Goal: Information Seeking & Learning: Get advice/opinions

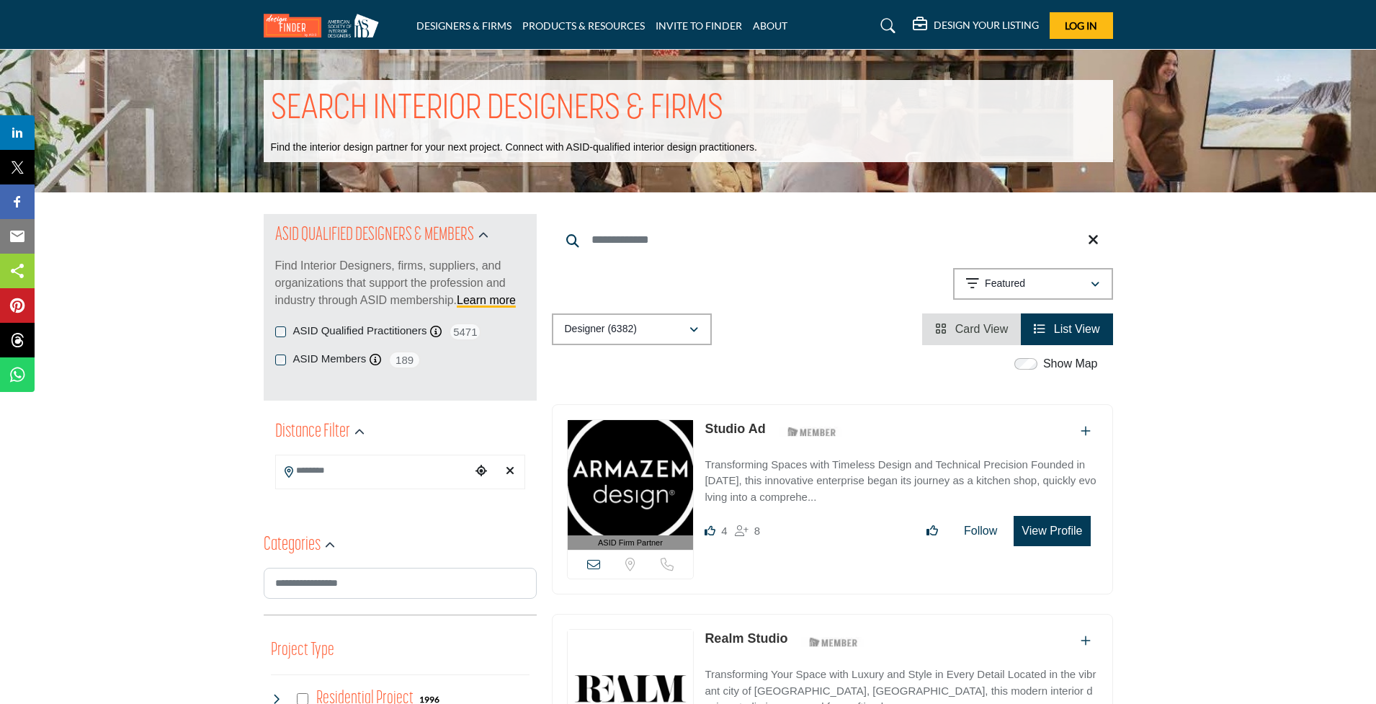
scroll to position [94, 0]
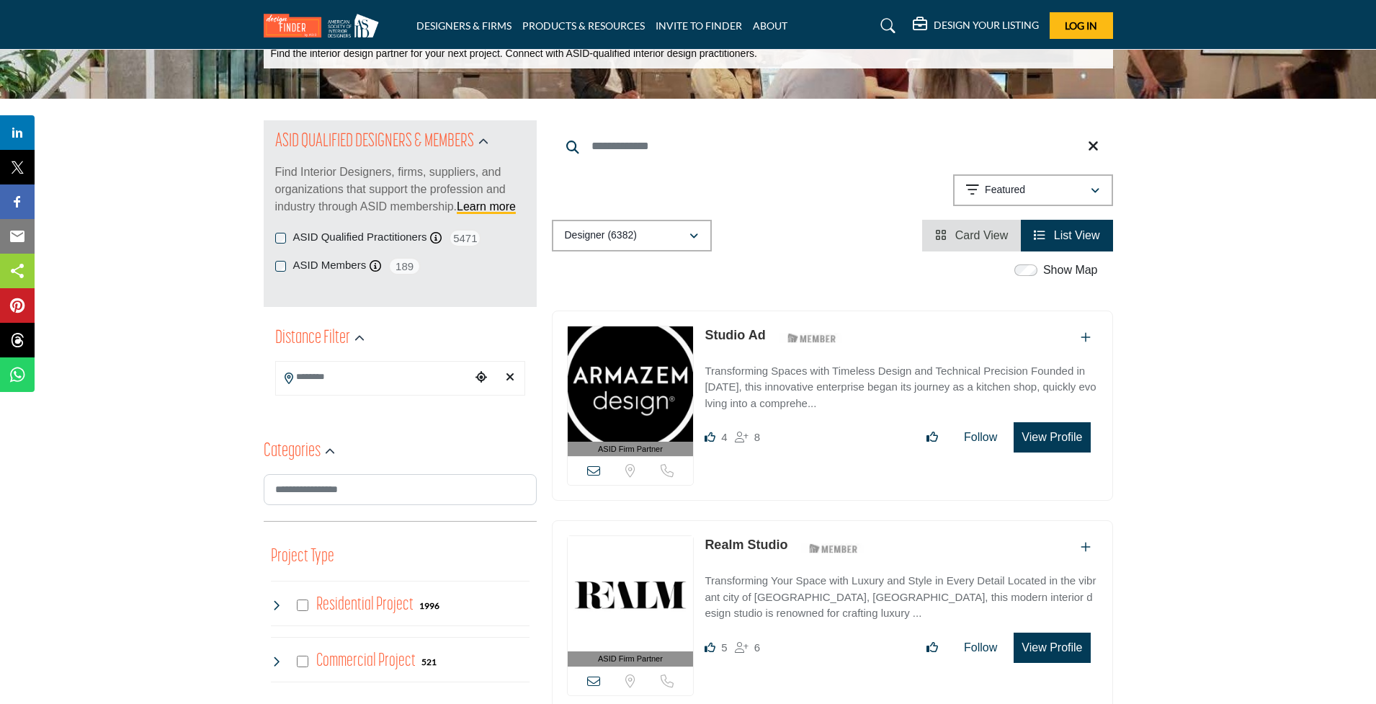
click at [472, 370] on div "Choose your current location" at bounding box center [481, 377] width 22 height 31
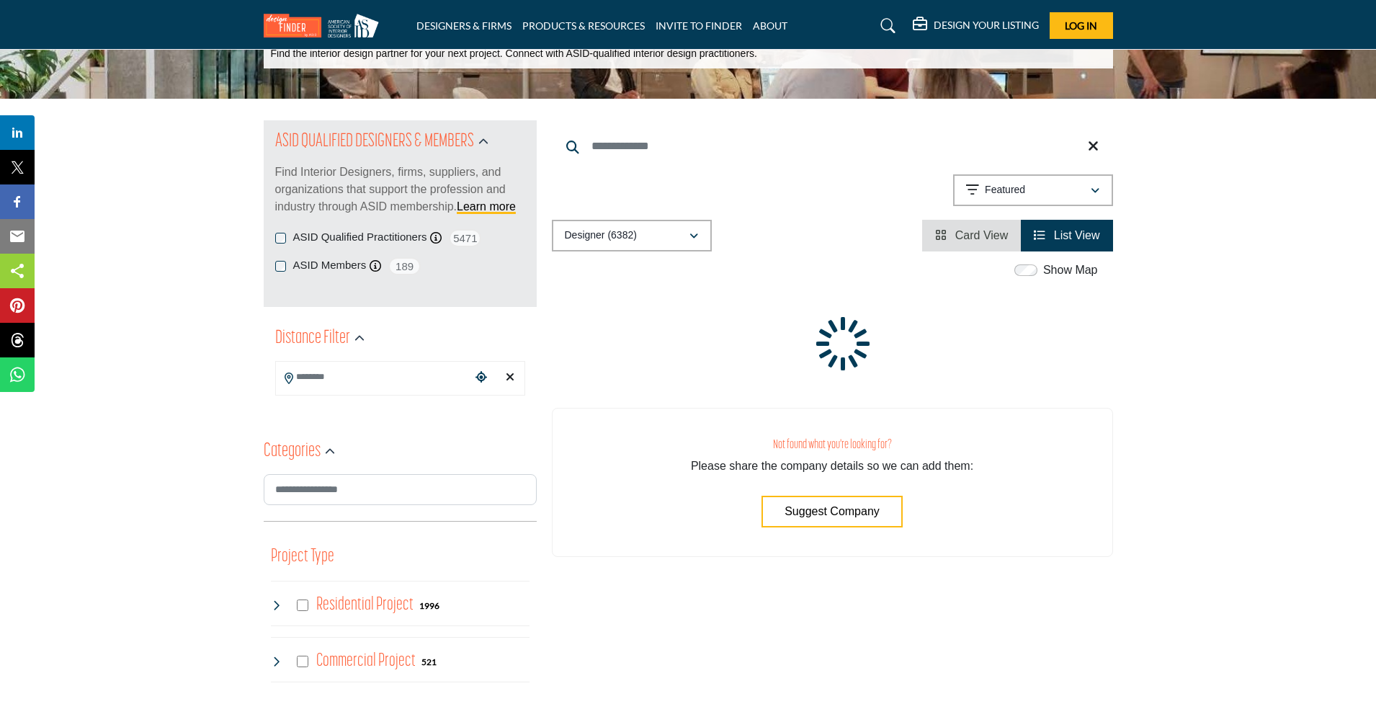
type input "**********"
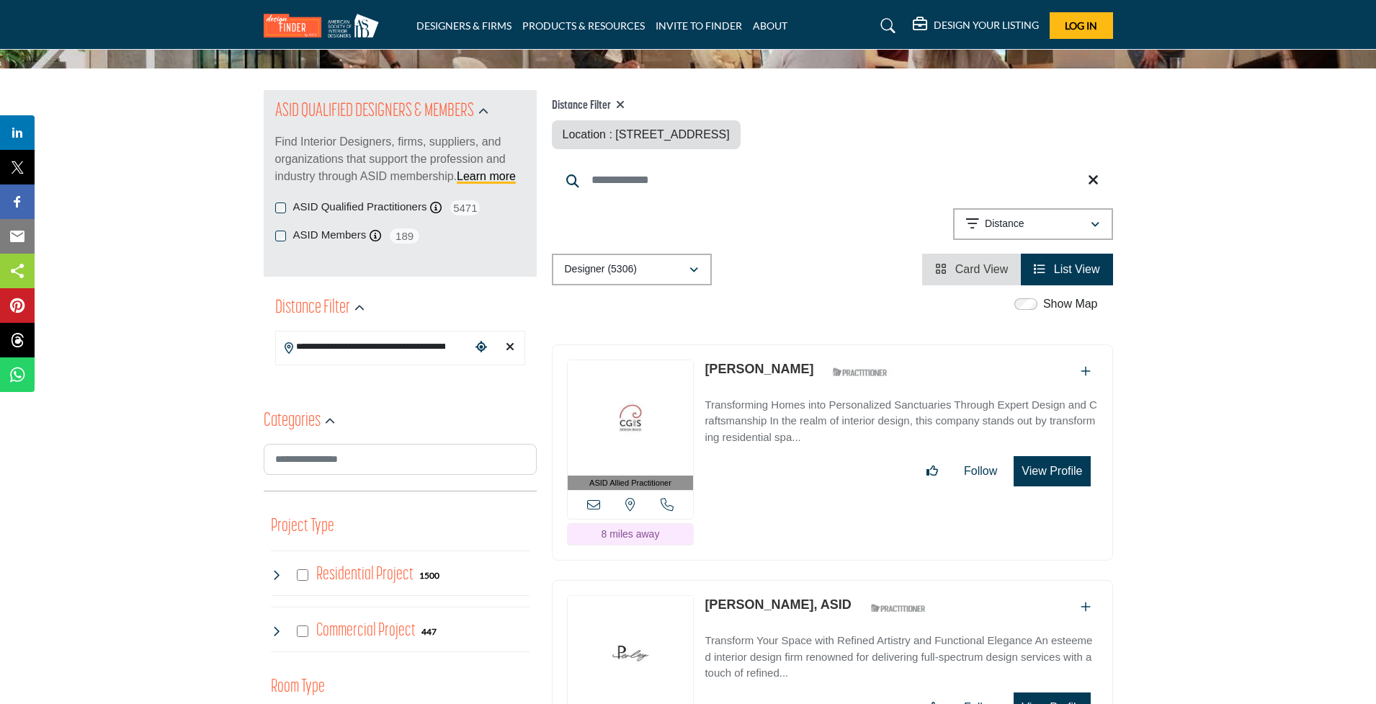
scroll to position [240, 0]
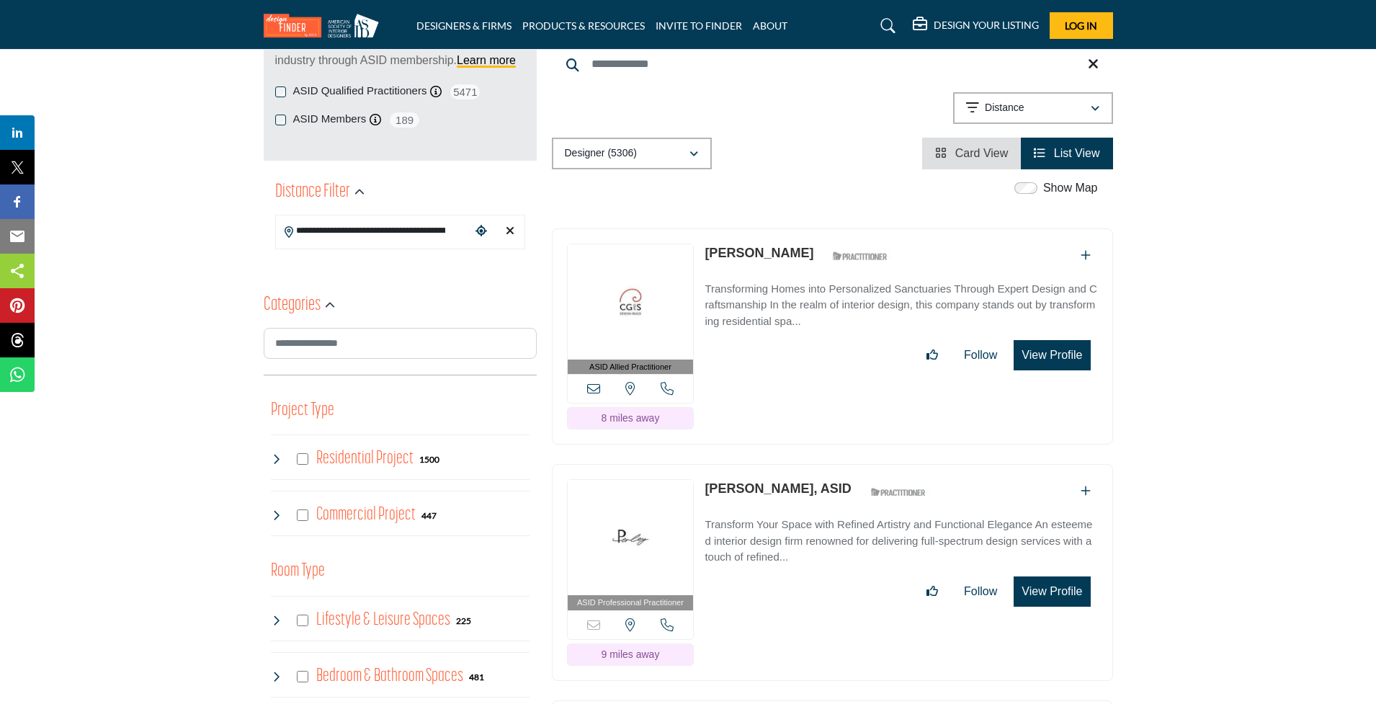
click at [597, 388] on icon at bounding box center [593, 388] width 13 height 13
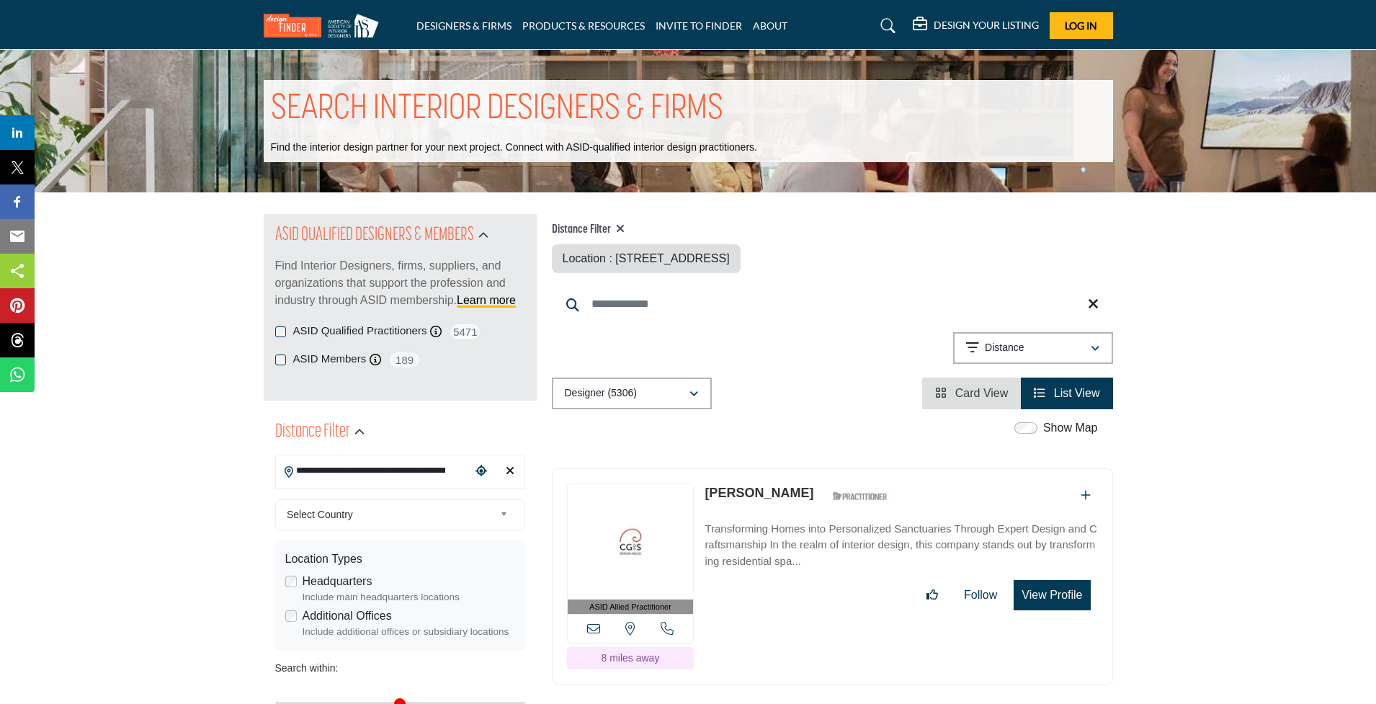
drag, startPoint x: 468, startPoint y: 468, endPoint x: 195, endPoint y: 473, distance: 273.1
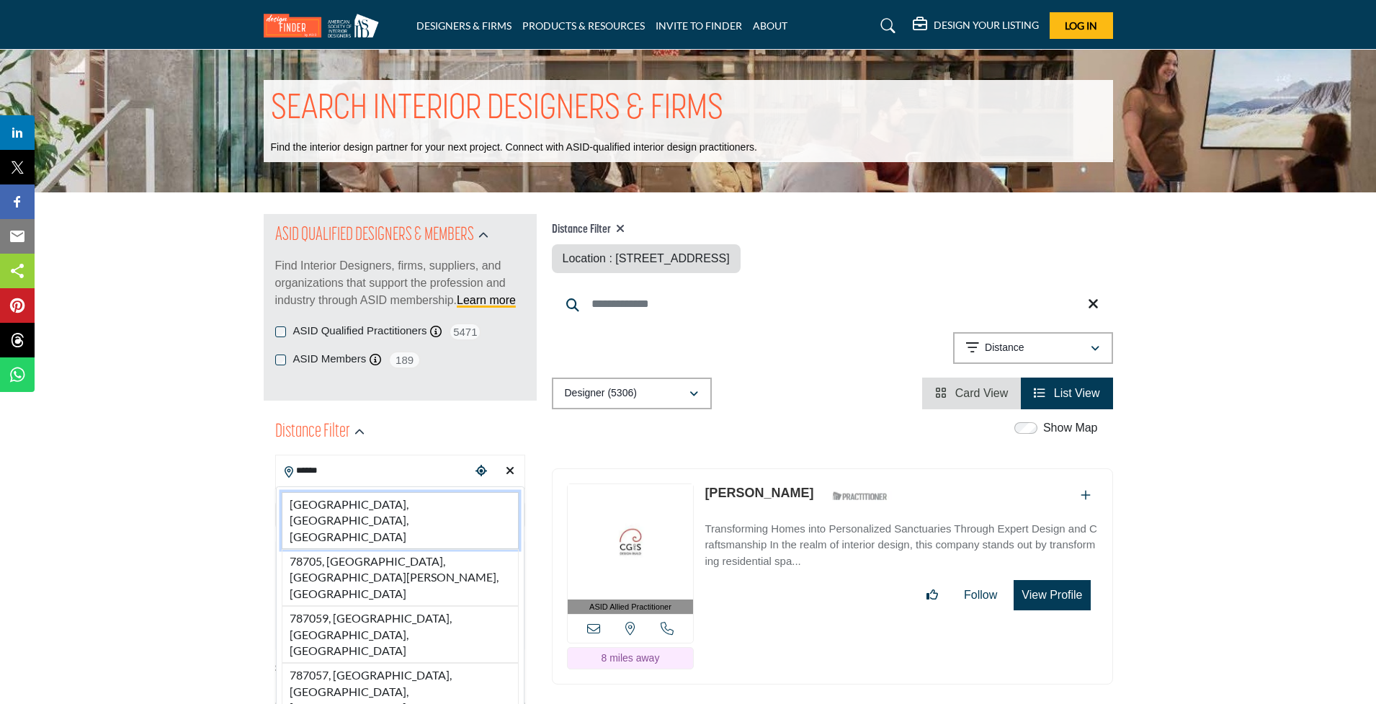
click at [352, 499] on li "[GEOGRAPHIC_DATA], [GEOGRAPHIC_DATA], [GEOGRAPHIC_DATA]" at bounding box center [400, 520] width 237 height 57
type input "**********"
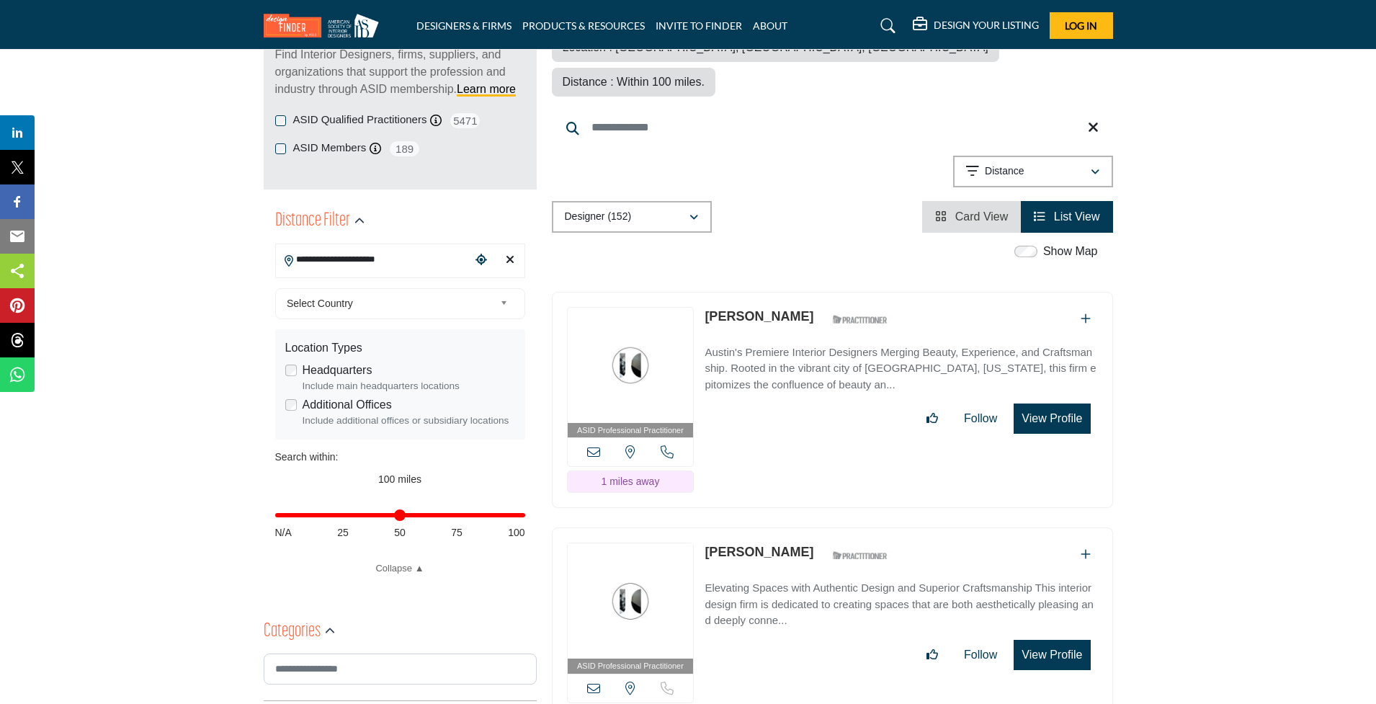
scroll to position [214, 0]
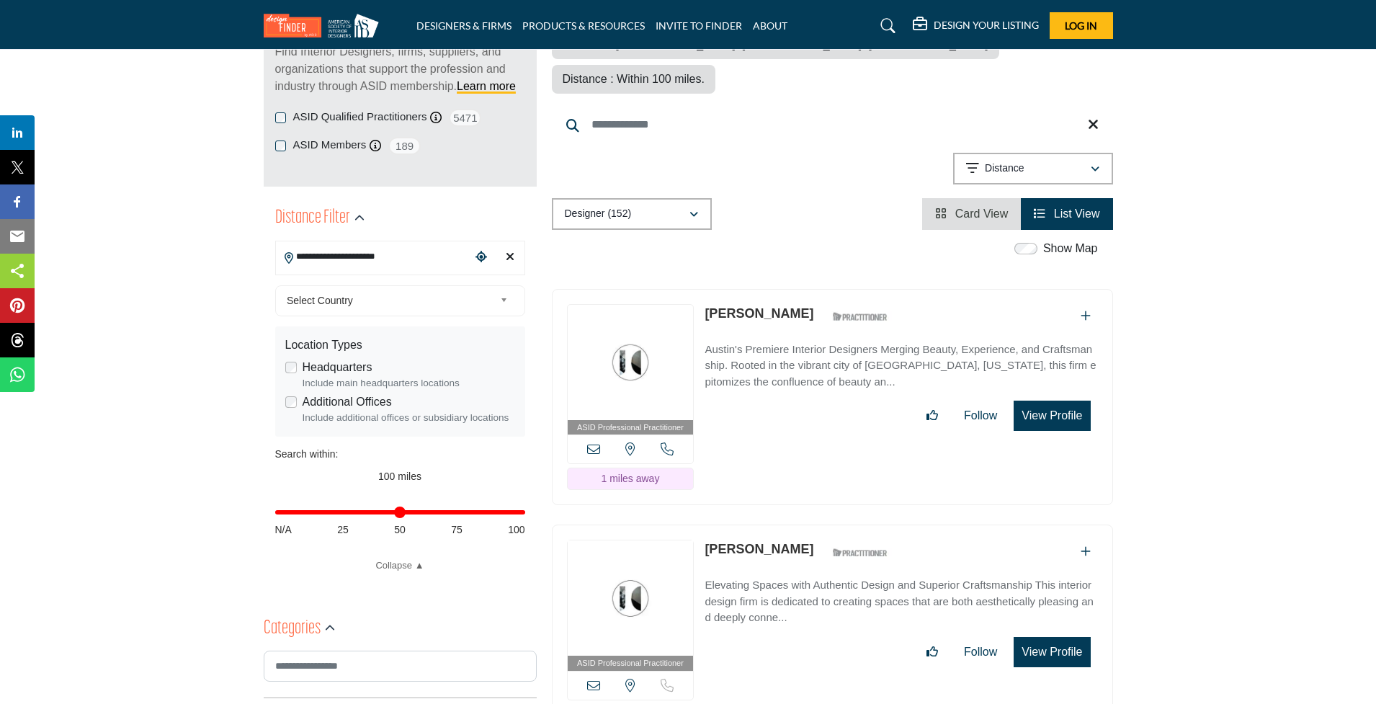
click at [1104, 433] on div "ASID Professional Practitioner ASID Professional Practitioners have successfull…" at bounding box center [832, 397] width 561 height 217
click at [873, 463] on div "ASID Professional Practitioner ASID Professional Practitioners have successfull…" at bounding box center [832, 397] width 561 height 217
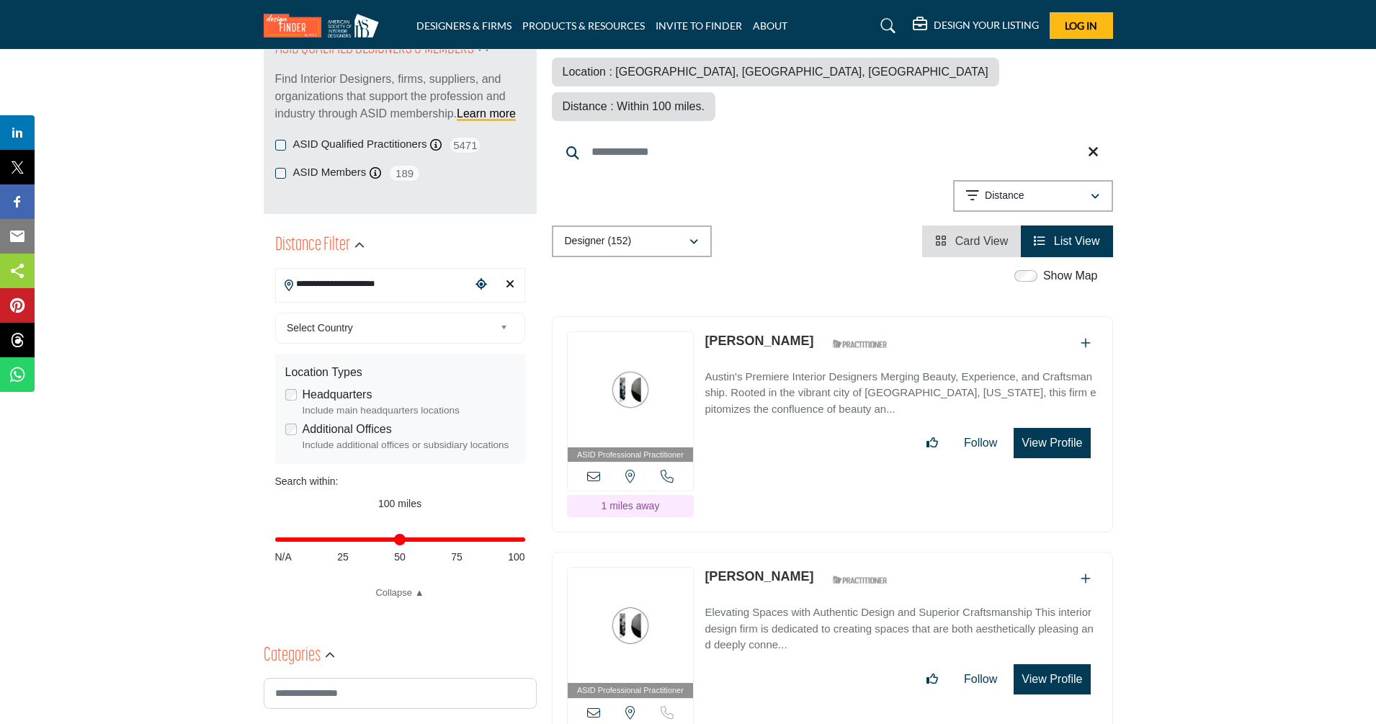
scroll to position [0, 0]
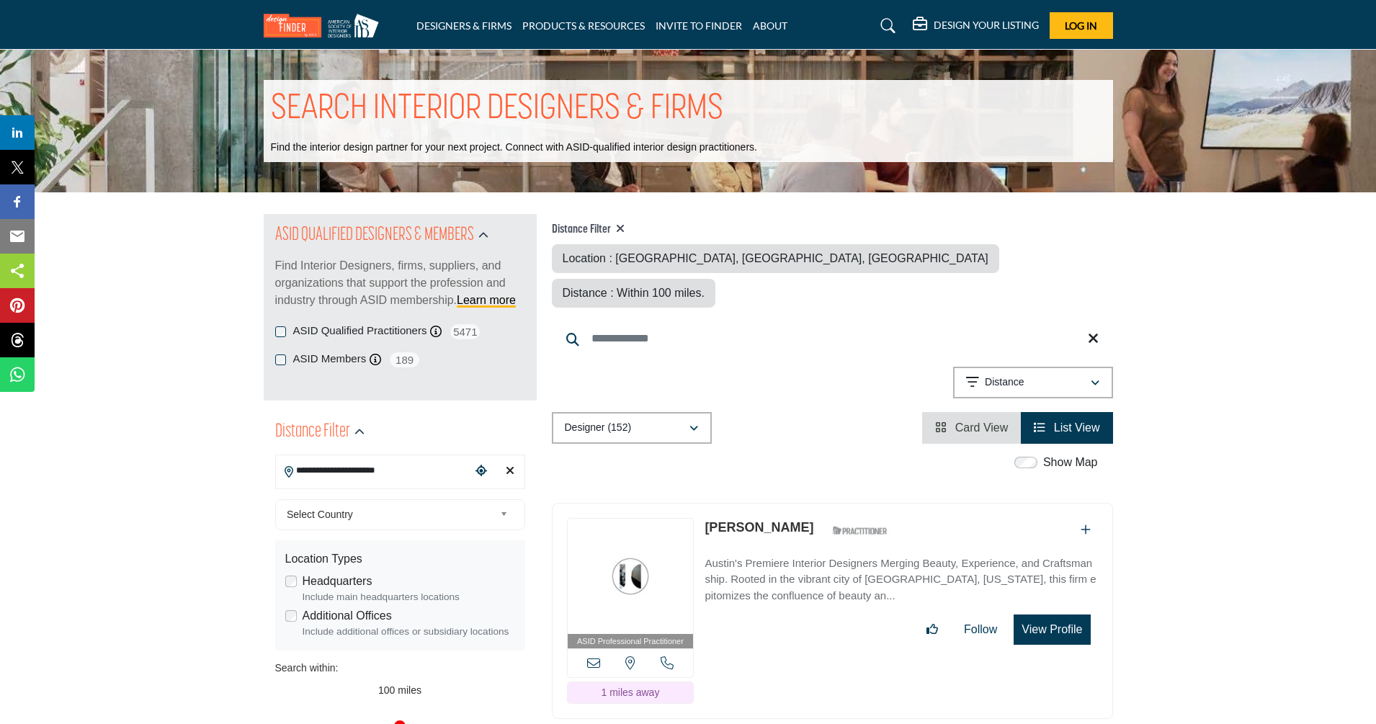
click at [665, 419] on div "Designer (152)" at bounding box center [627, 427] width 124 height 17
click at [658, 460] on div "Designer (152)" at bounding box center [633, 463] width 151 height 32
click at [970, 421] on span "Card View" at bounding box center [981, 427] width 53 height 12
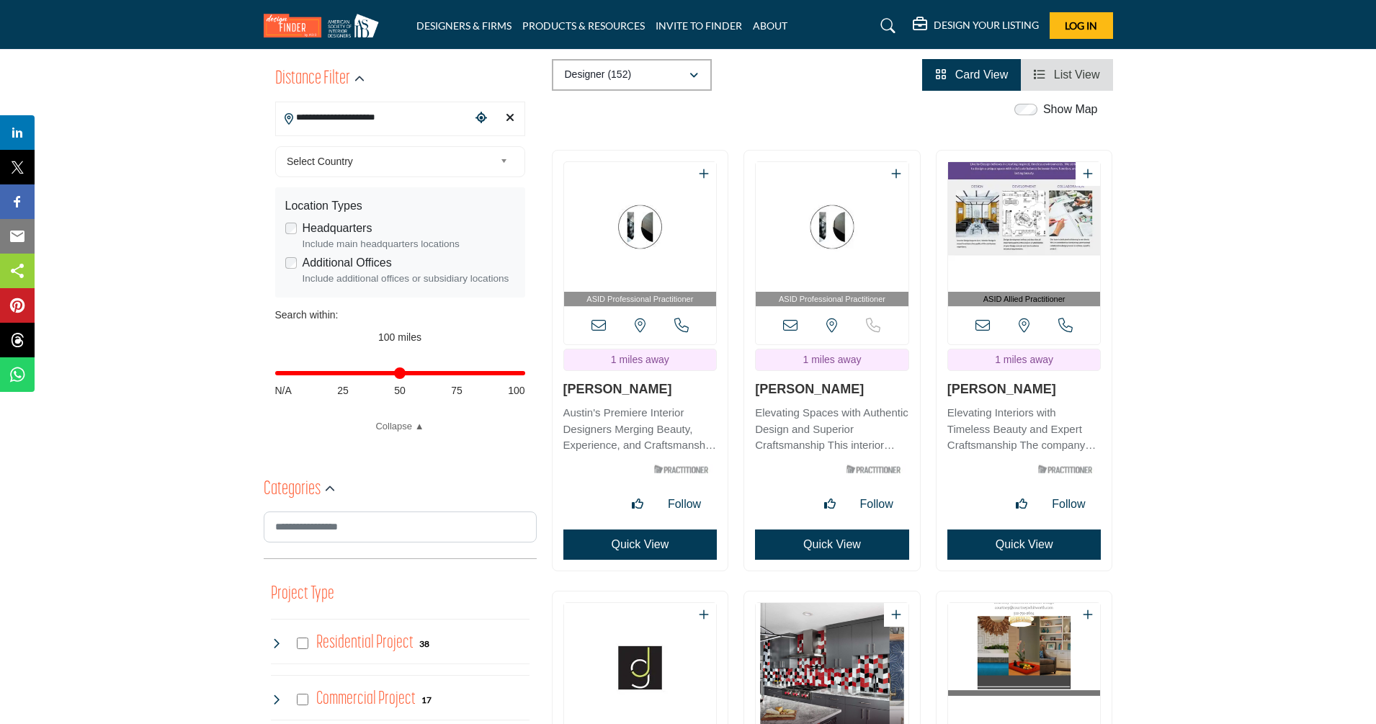
scroll to position [404, 0]
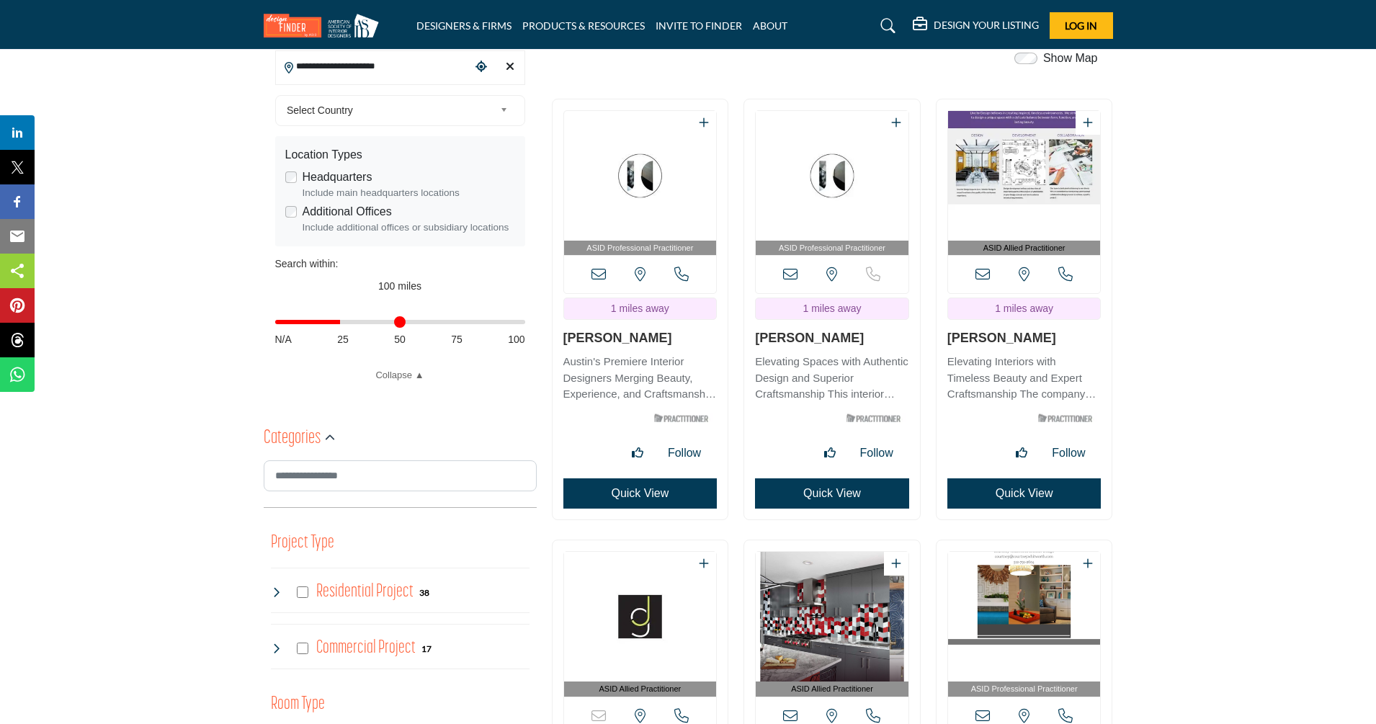
drag, startPoint x: 521, startPoint y: 320, endPoint x: 438, endPoint y: 330, distance: 83.5
type input "**"
click at [343, 323] on input "Distance in miles" at bounding box center [400, 322] width 250 height 3
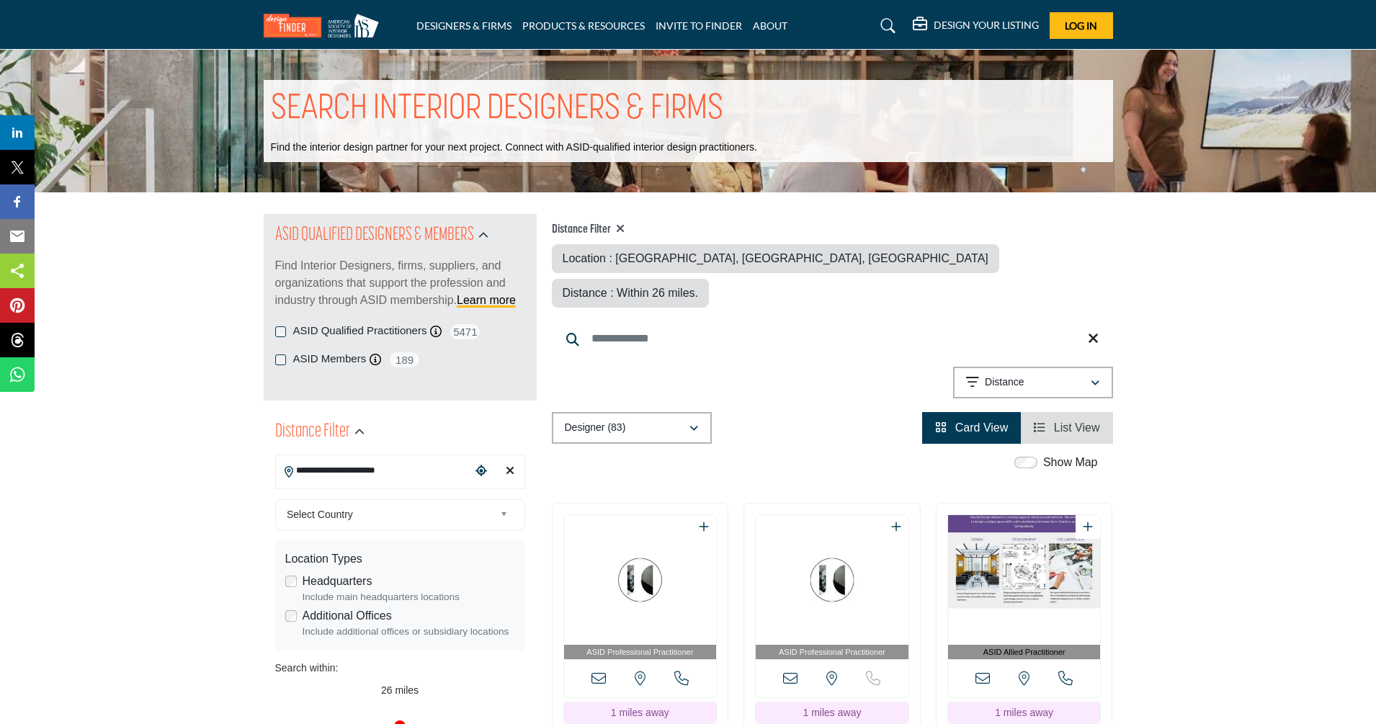
click at [916, 235] on div "Distance Filter Location : 78705, Austin, TX, USA Distance : Within 26 miles." at bounding box center [832, 265] width 561 height 85
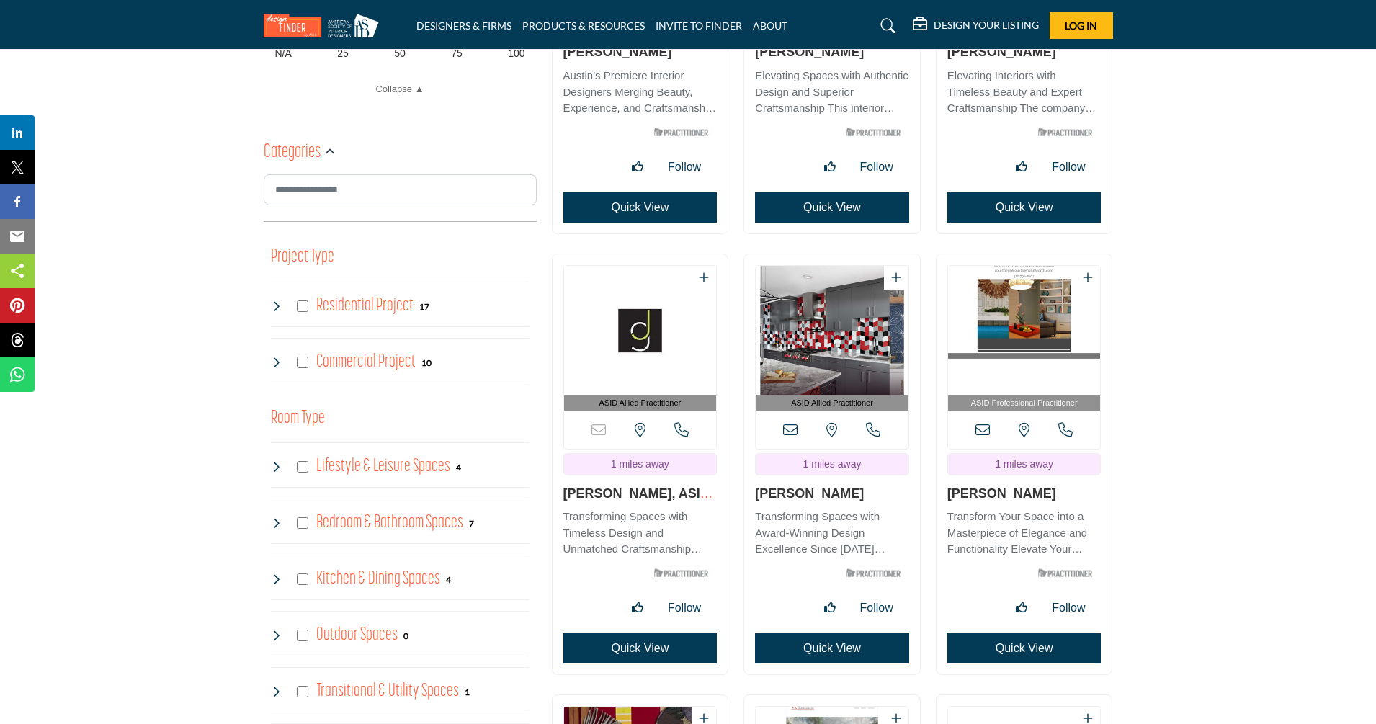
scroll to position [693, 0]
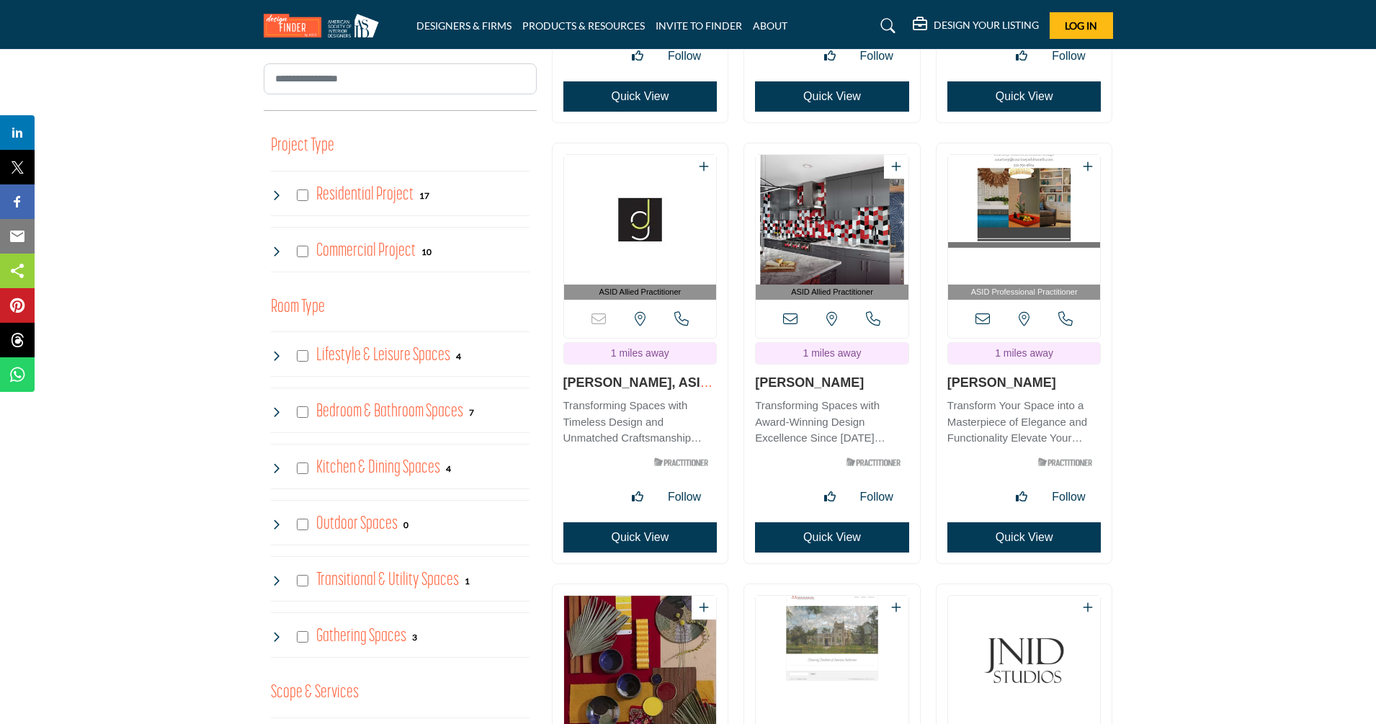
scroll to position [1106, 0]
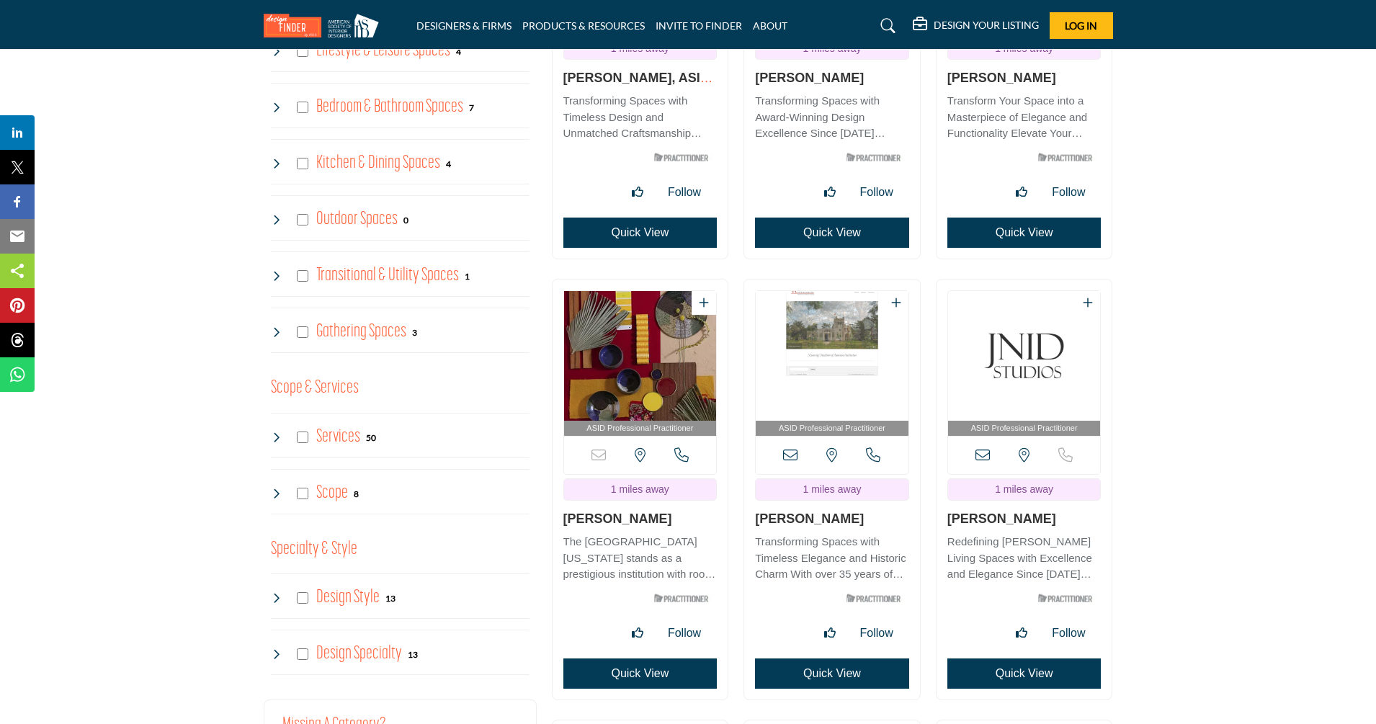
click at [859, 356] on img "Open Listing in new tab" at bounding box center [832, 356] width 153 height 130
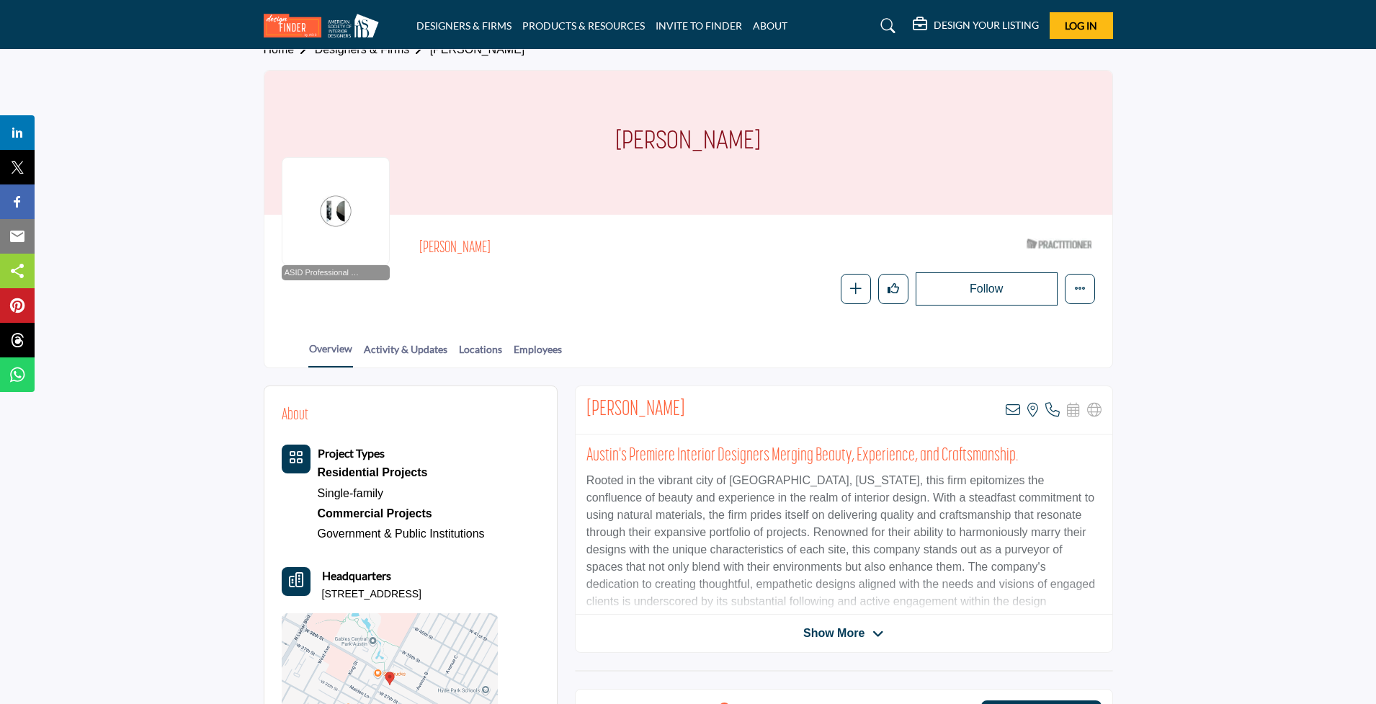
scroll to position [146, 0]
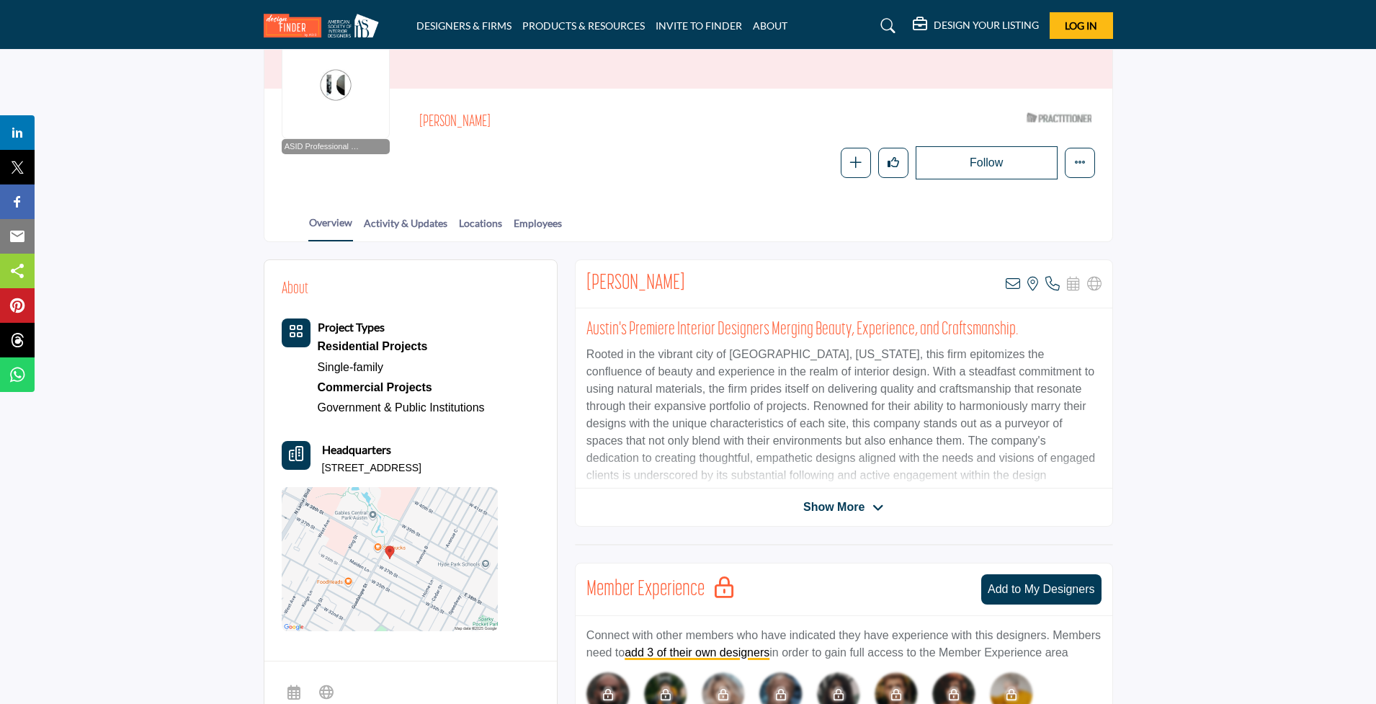
click at [844, 503] on span "Show More" at bounding box center [833, 507] width 61 height 17
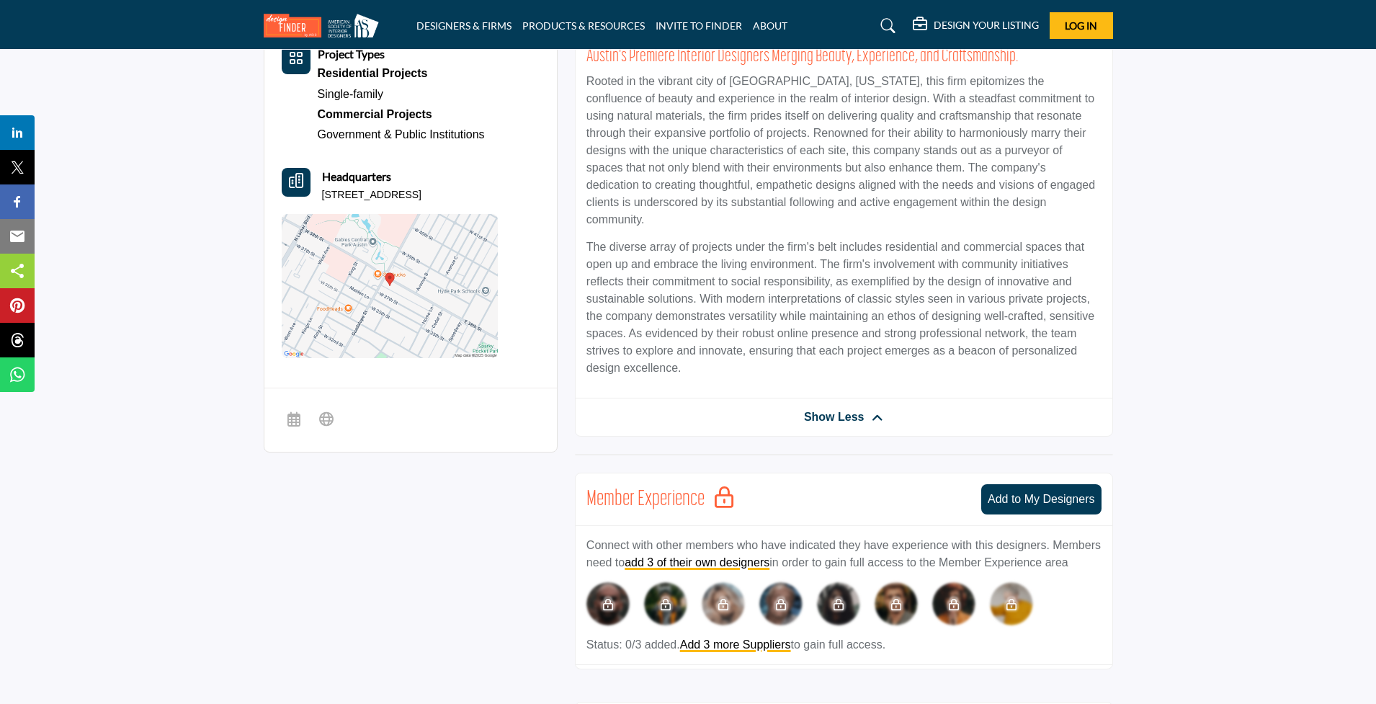
scroll to position [0, 0]
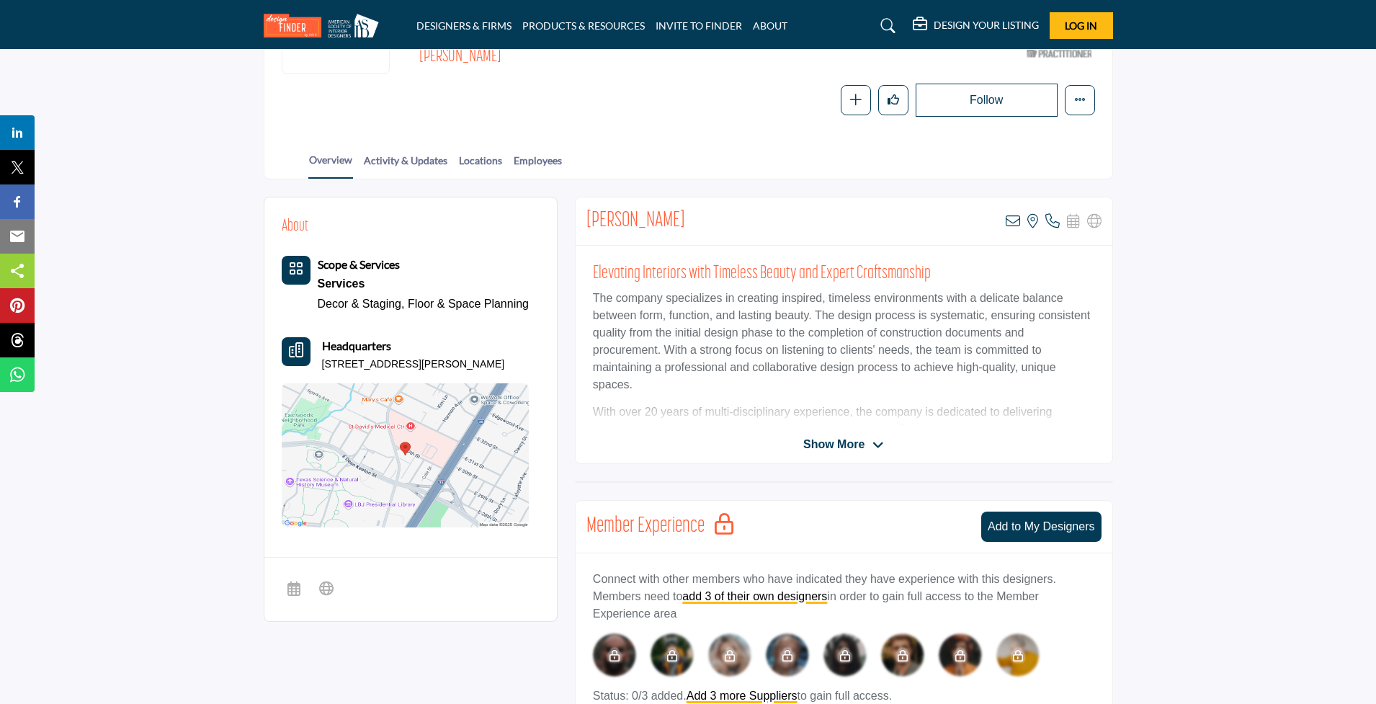
click at [824, 439] on span "Show More" at bounding box center [833, 444] width 61 height 17
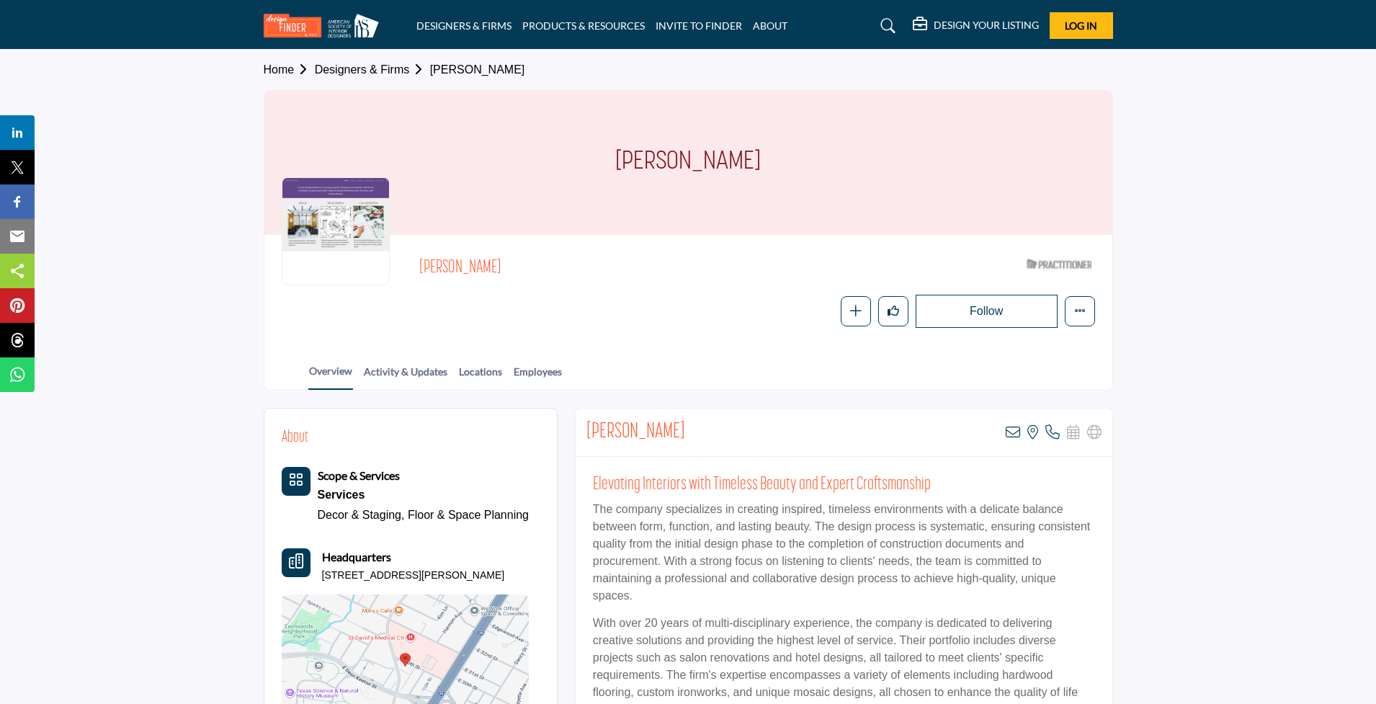
click at [853, 176] on div "[PERSON_NAME]" at bounding box center [688, 163] width 848 height 144
drag, startPoint x: 886, startPoint y: 175, endPoint x: 532, endPoint y: 172, distance: 354.5
click at [532, 172] on div "[PERSON_NAME]" at bounding box center [688, 163] width 848 height 144
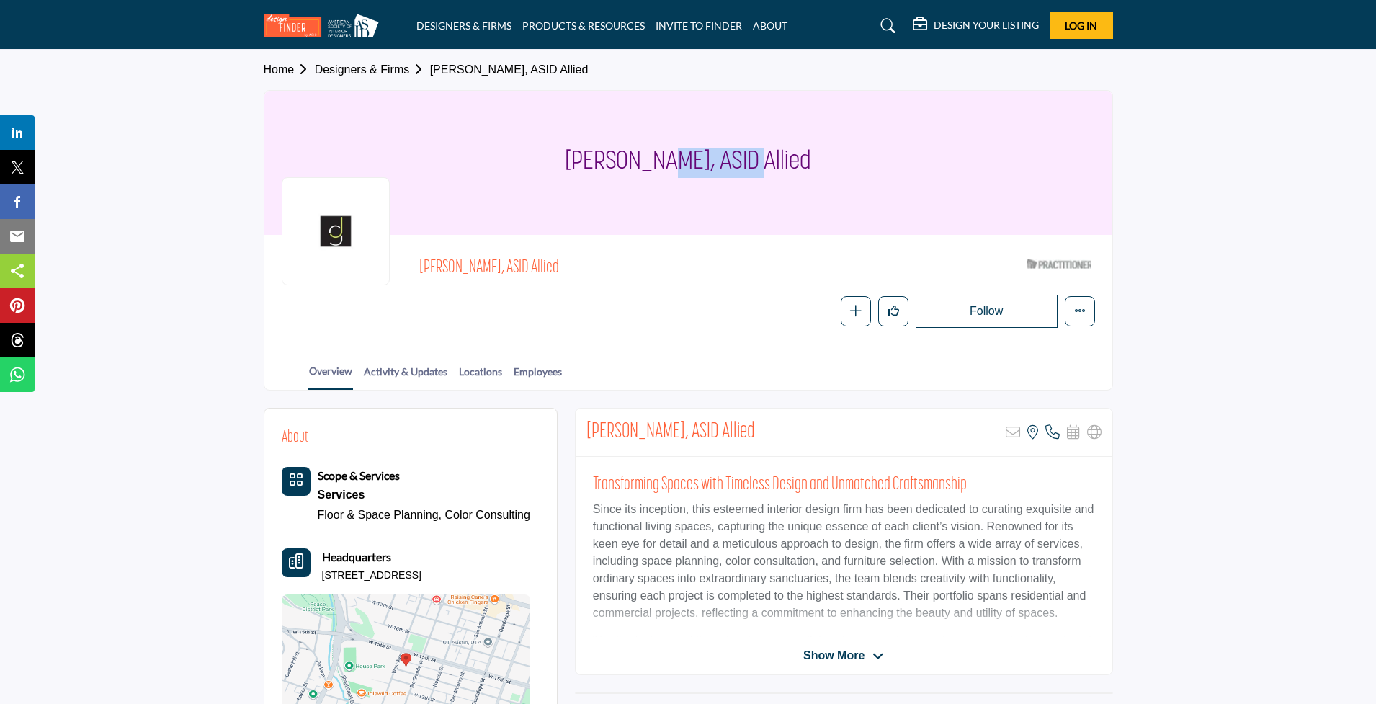
drag, startPoint x: 593, startPoint y: 164, endPoint x: 683, endPoint y: 164, distance: 90.1
click at [683, 164] on h1 "Darby Hale, ASID Allied" at bounding box center [688, 163] width 246 height 144
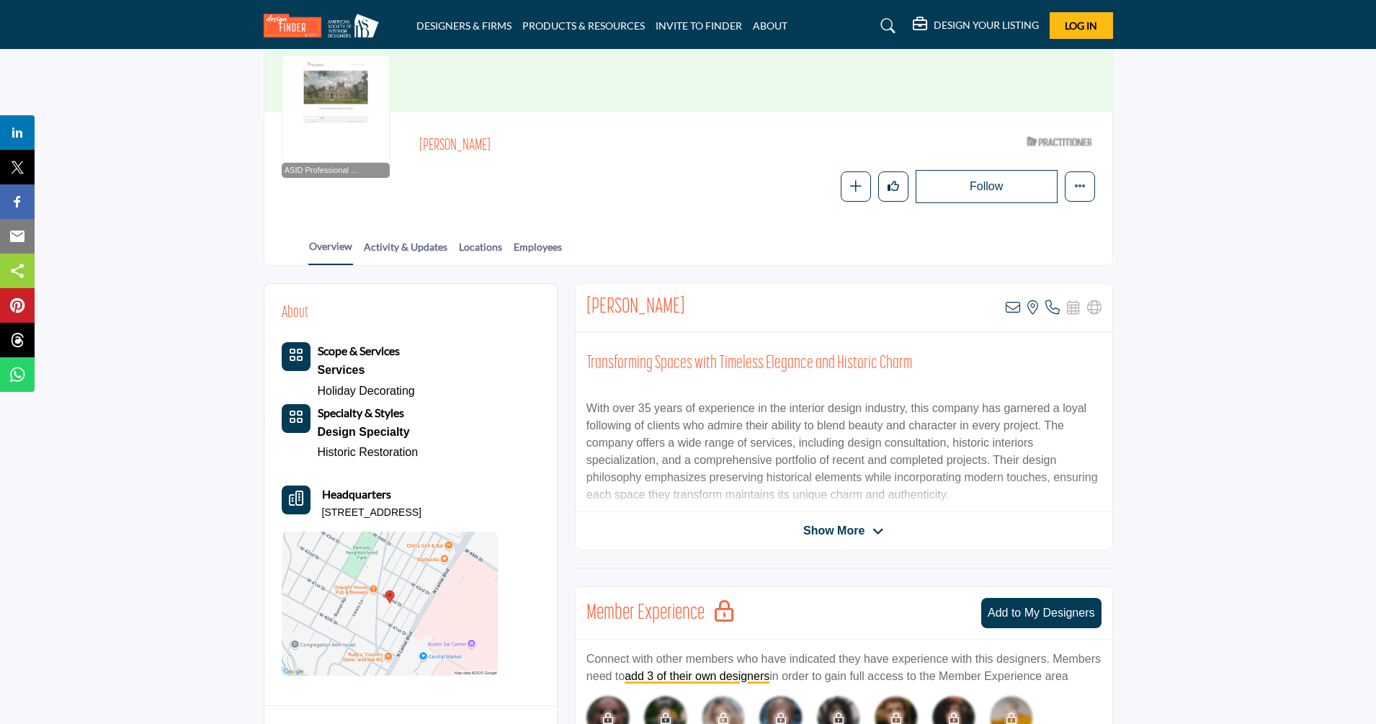
scroll to position [383, 0]
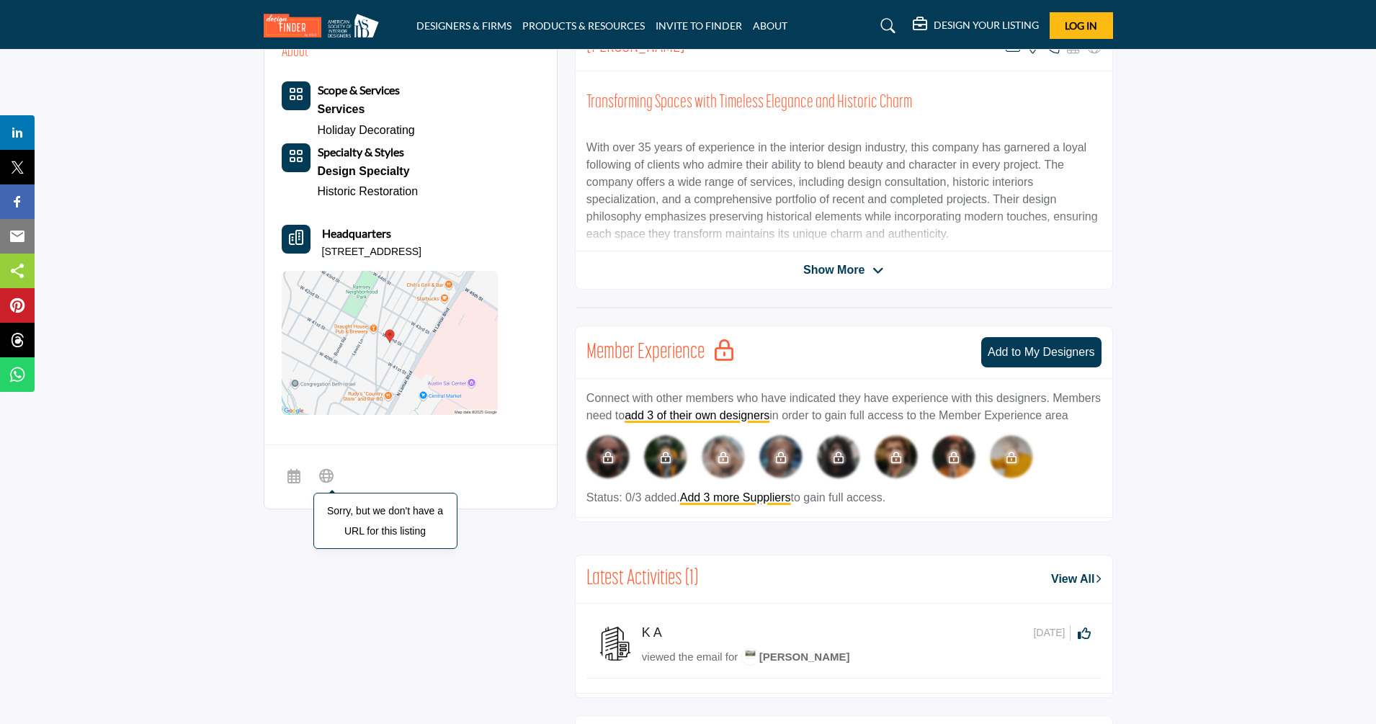
click at [321, 474] on icon at bounding box center [326, 474] width 14 height 17
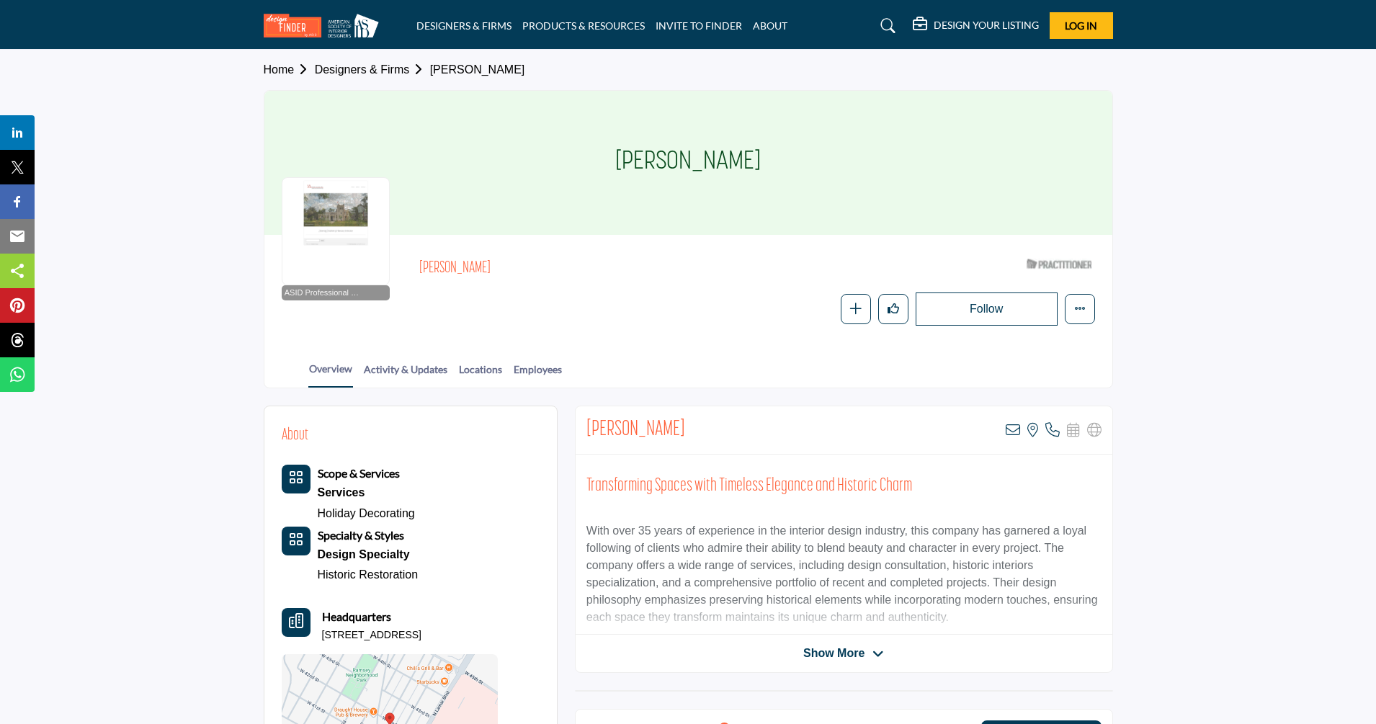
click at [505, 272] on h2 "Candace Volz" at bounding box center [617, 268] width 396 height 19
drag, startPoint x: 478, startPoint y: 265, endPoint x: 396, endPoint y: 260, distance: 82.3
click at [396, 260] on div "ASID Professional Practitioner ASID Professional Practitioners have successfull…" at bounding box center [688, 288] width 813 height 73
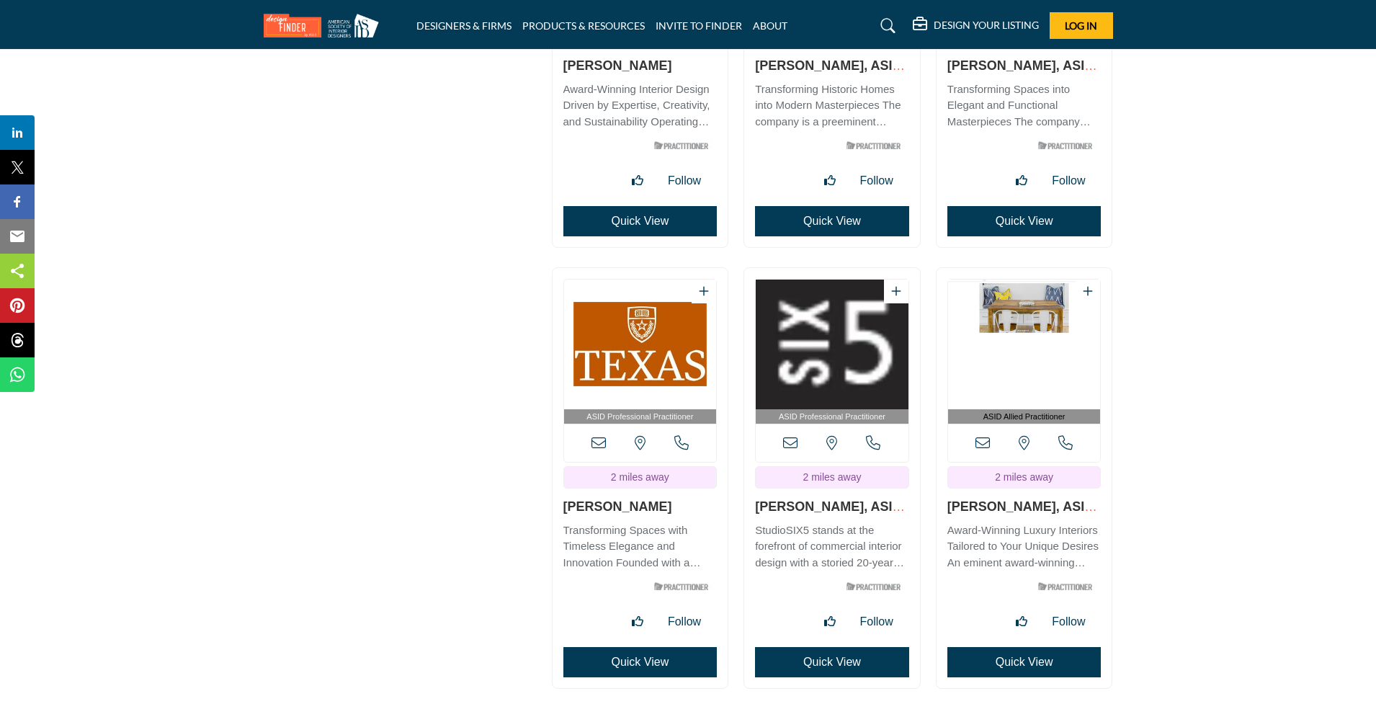
scroll to position [2947, 0]
